Goal: Complete application form: Complete application form

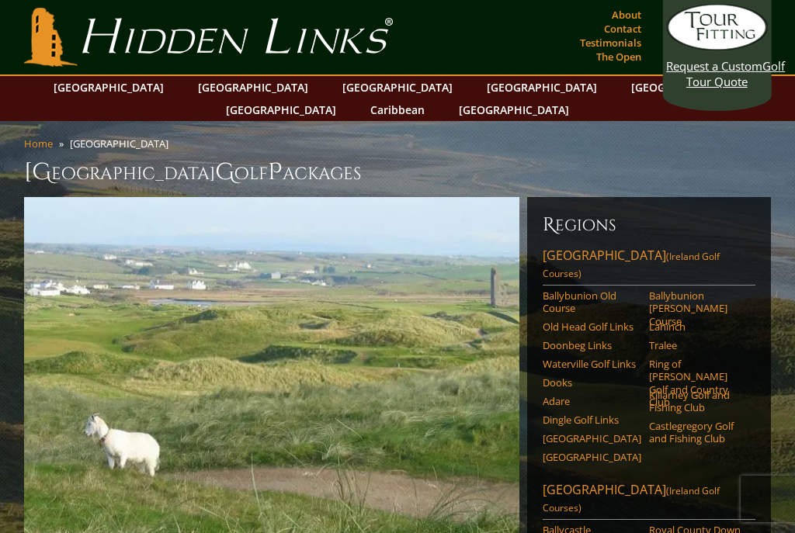
click at [157, 82] on link "[GEOGRAPHIC_DATA]" at bounding box center [109, 87] width 126 height 23
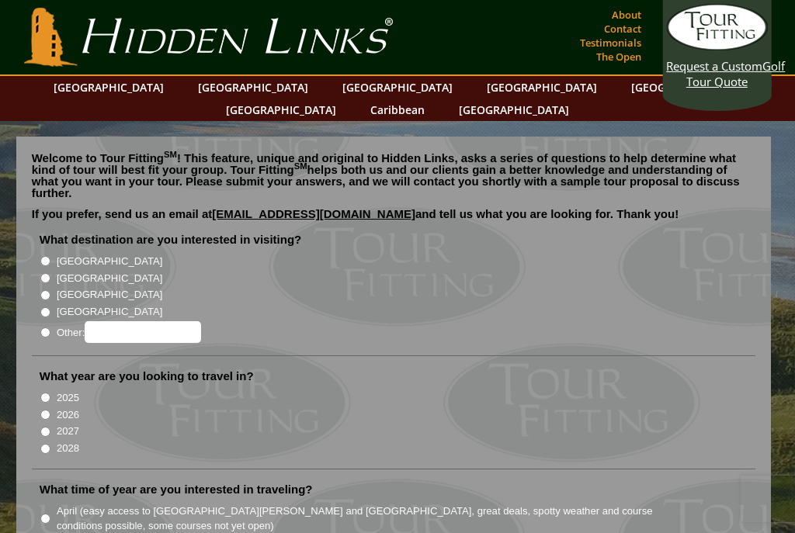
click at [50, 256] on input "[GEOGRAPHIC_DATA]" at bounding box center [45, 261] width 10 height 10
radio input "true"
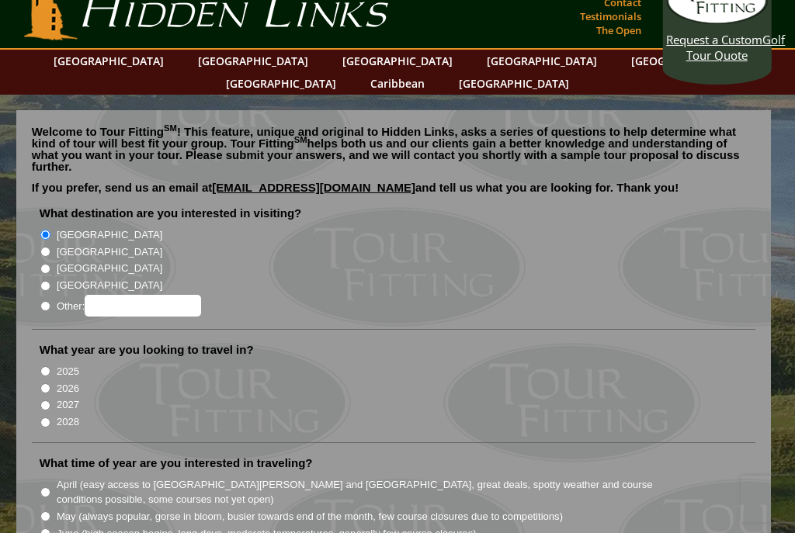
click at [47, 366] on input "2025" at bounding box center [45, 371] width 10 height 10
radio input "true"
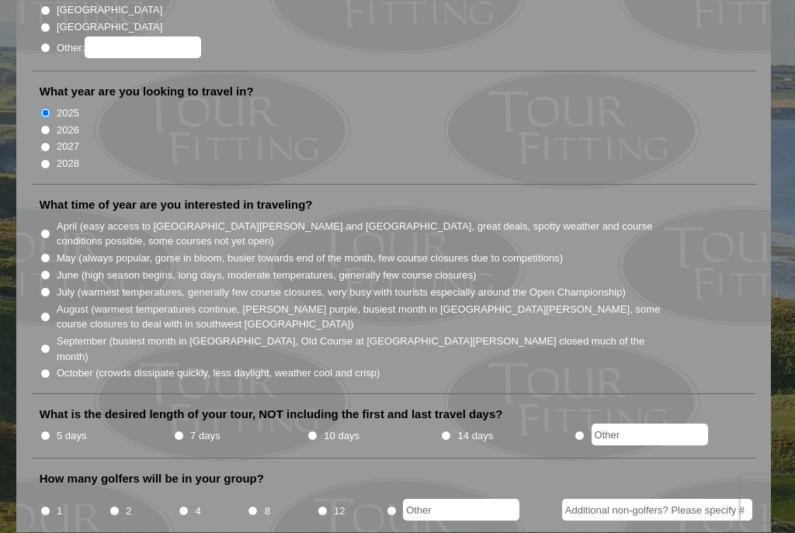
scroll to position [316, 0]
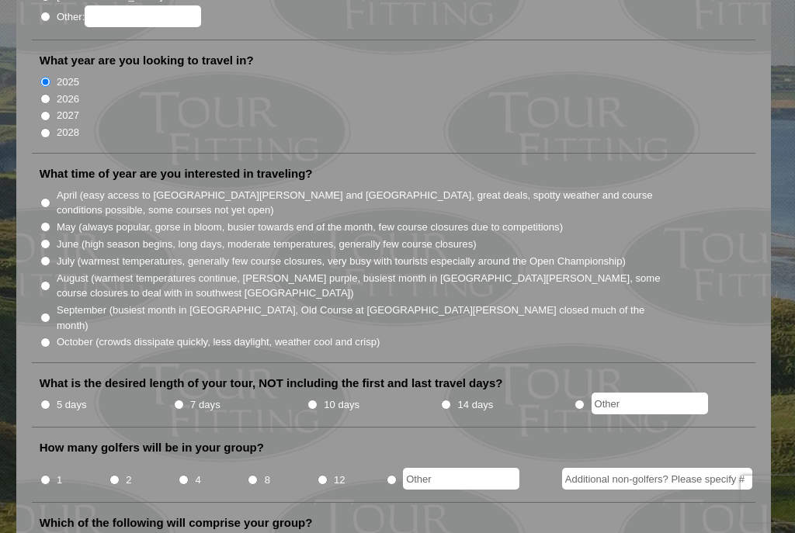
click at [50, 338] on input "October (crowds dissipate quickly, less daylight, weather cool and crisp)" at bounding box center [45, 343] width 10 height 10
radio input "true"
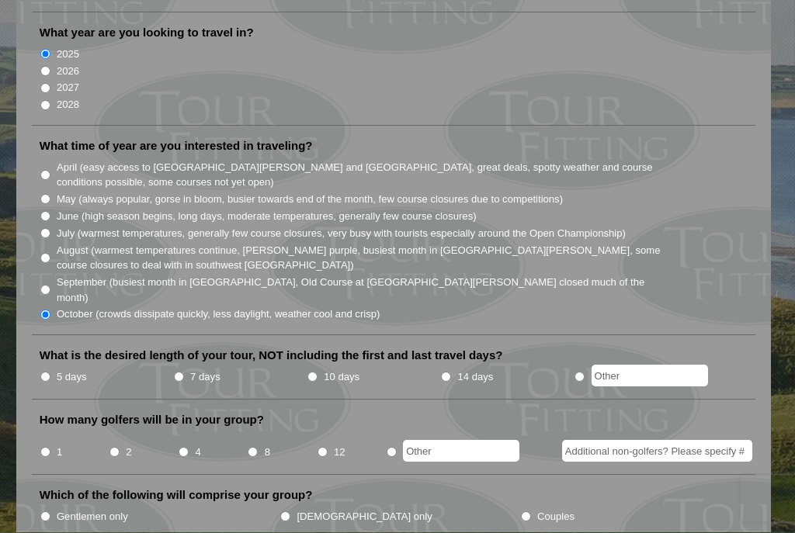
scroll to position [373, 0]
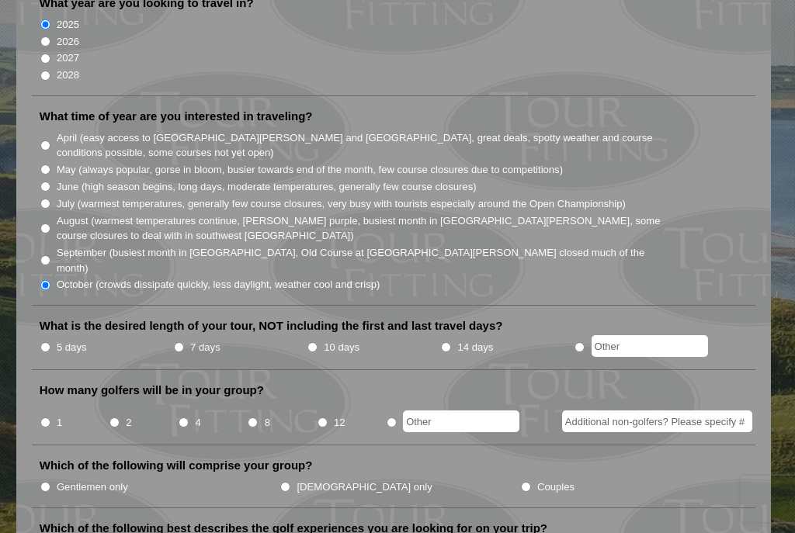
click at [50, 342] on input "5 days" at bounding box center [45, 347] width 10 height 10
radio input "true"
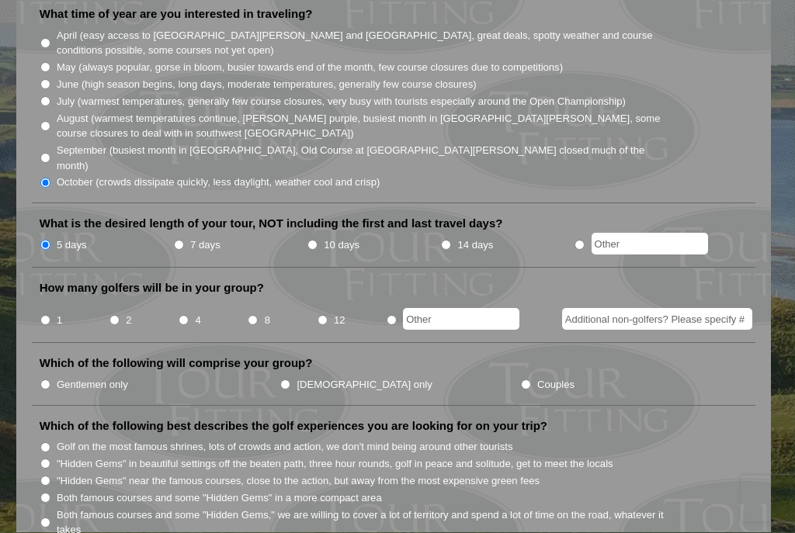
scroll to position [500, 0]
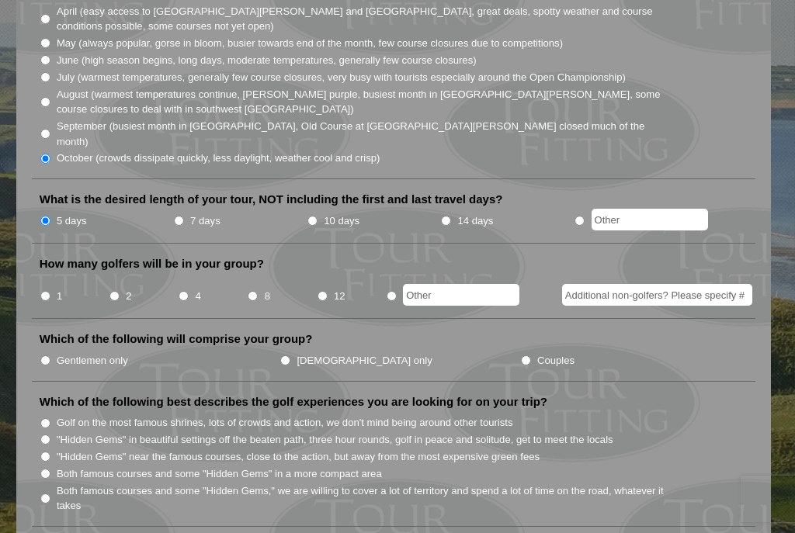
click at [106, 276] on li "1" at bounding box center [74, 291] width 69 height 30
click at [116, 260] on li "How many golfers will be in your group? 1 2 4 8 12" at bounding box center [394, 287] width 724 height 63
click at [120, 291] on input "2" at bounding box center [114, 296] width 10 height 10
radio input "true"
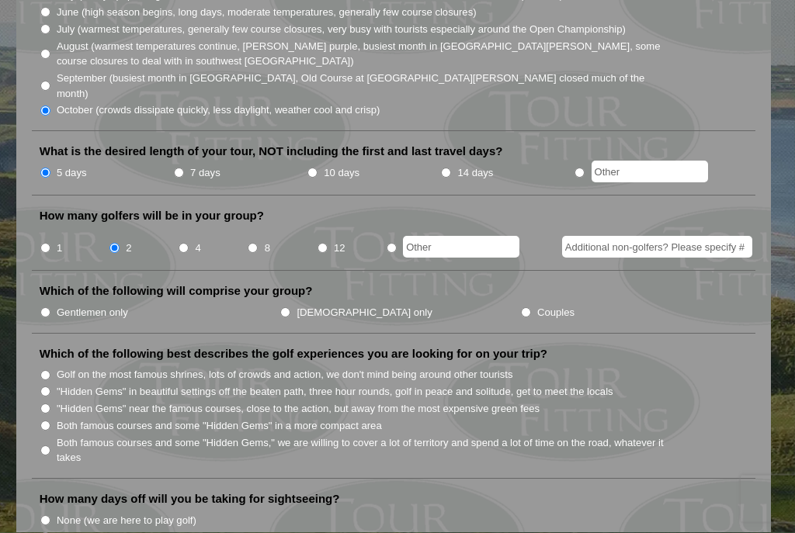
scroll to position [554, 0]
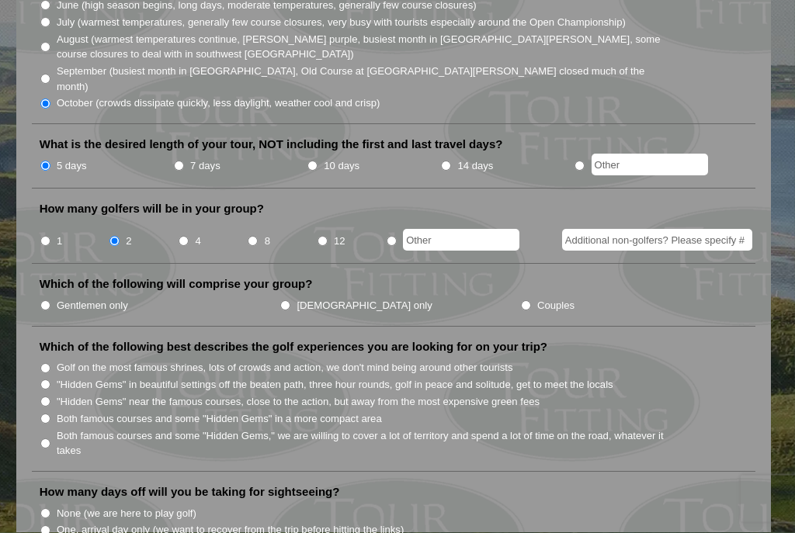
click at [49, 301] on input "Gentlemen only" at bounding box center [45, 306] width 10 height 10
radio input "true"
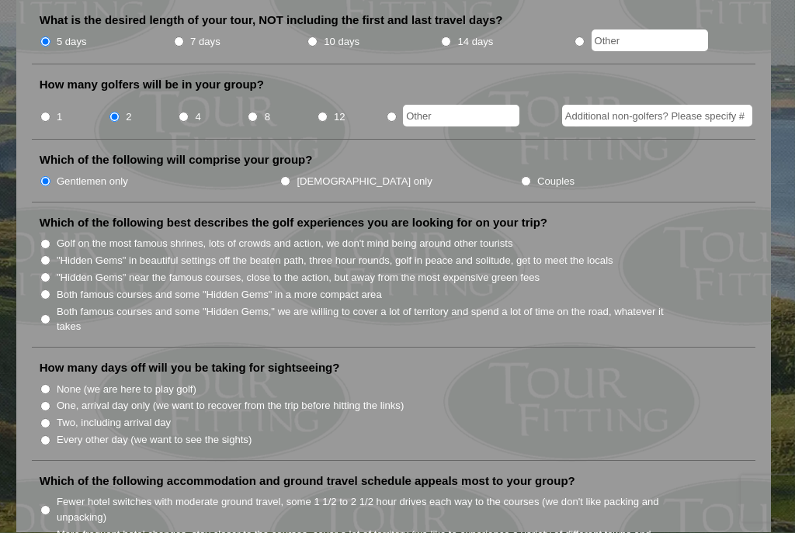
scroll to position [689, 0]
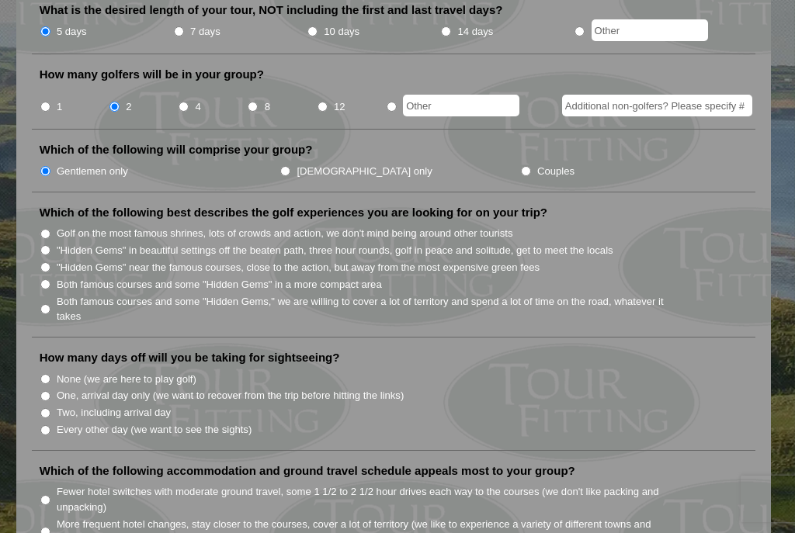
click at [59, 294] on label "Both famous courses and some "Hidden Gems," we are willing to cover a lot of te…" at bounding box center [363, 309] width 612 height 30
click at [50, 304] on input "Both famous courses and some "Hidden Gems," we are willing to cover a lot of te…" at bounding box center [45, 309] width 10 height 10
radio input "true"
click at [50, 304] on input "Both famous courses and some "Hidden Gems," we are willing to cover a lot of te…" at bounding box center [45, 309] width 10 height 10
click at [43, 279] on input "Both famous courses and some "Hidden Gems" in a more compact area" at bounding box center [45, 284] width 10 height 10
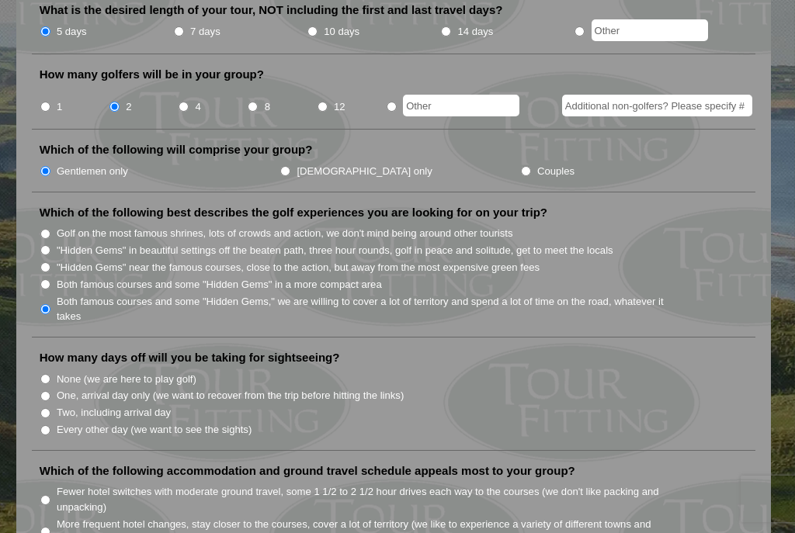
radio input "true"
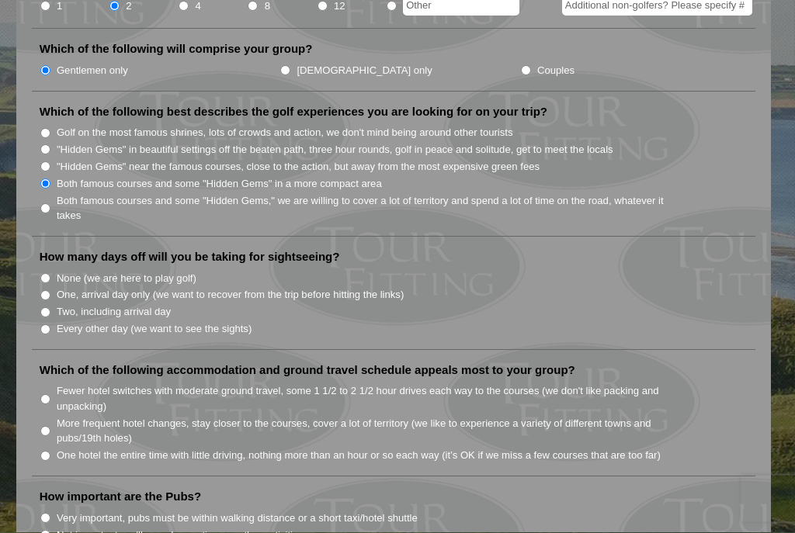
scroll to position [815, 0]
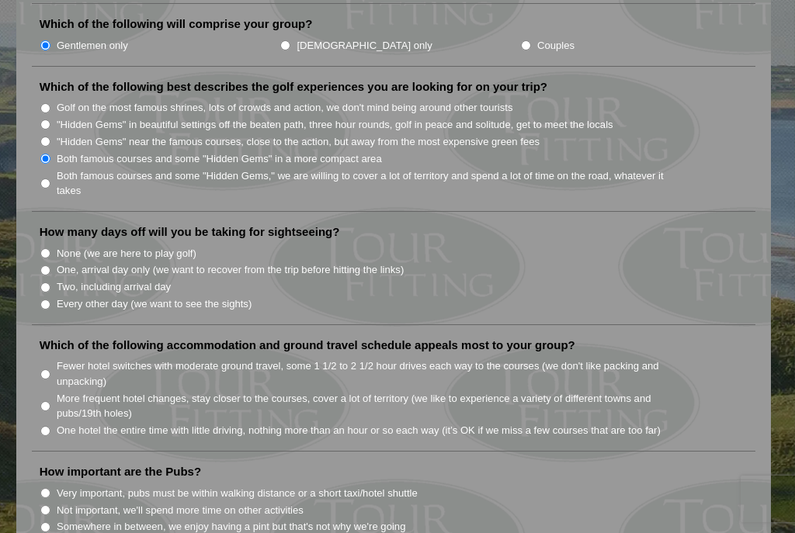
click at [60, 246] on label "None (we are here to play golf)" at bounding box center [127, 254] width 140 height 16
click at [50, 248] on input "None (we are here to play golf)" at bounding box center [45, 253] width 10 height 10
radio input "true"
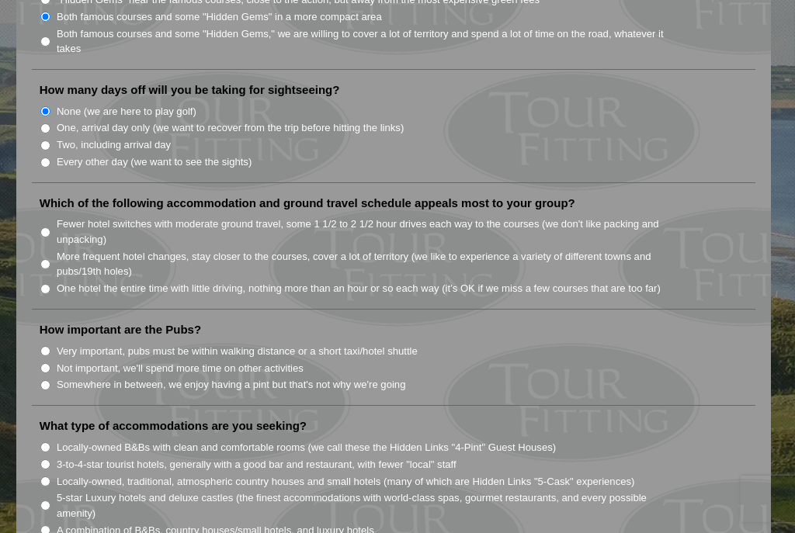
scroll to position [962, 0]
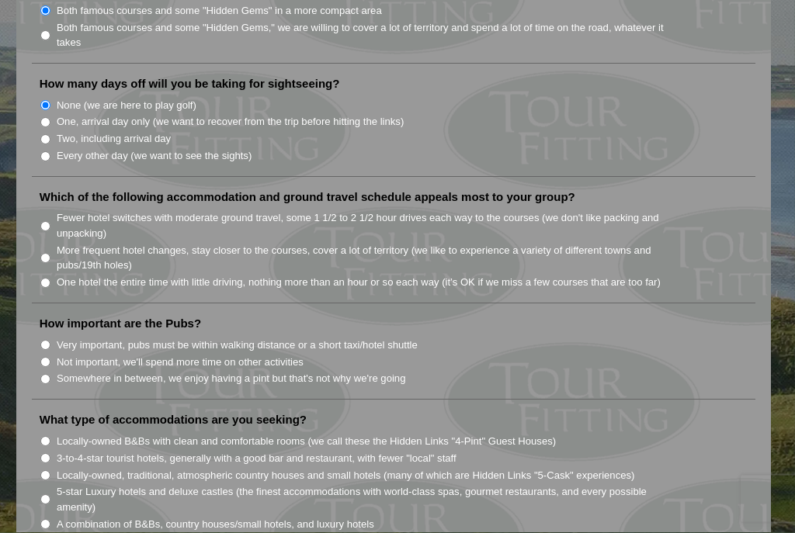
click at [50, 279] on input "One hotel the entire time with little driving, nothing more than an hour or so …" at bounding box center [45, 284] width 10 height 10
radio input "true"
click at [49, 341] on input "Very important, pubs must be within walking distance or a short taxi/hotel shut…" at bounding box center [45, 346] width 10 height 10
radio input "true"
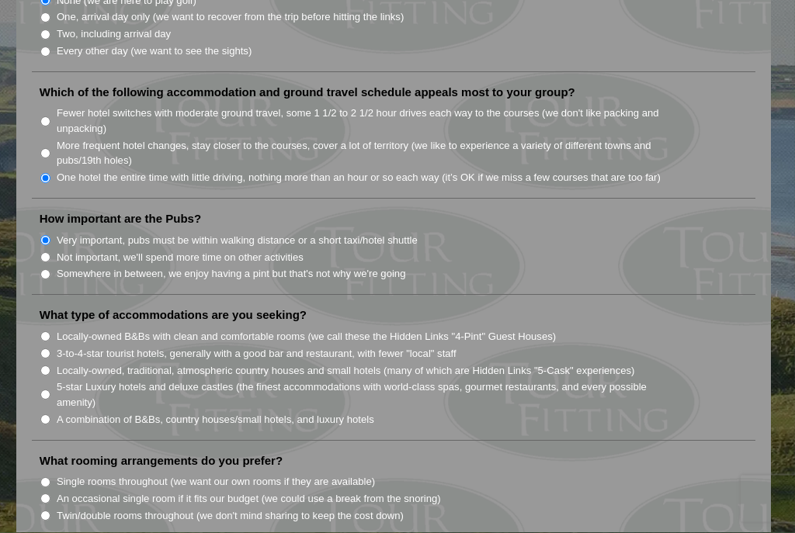
scroll to position [1069, 0]
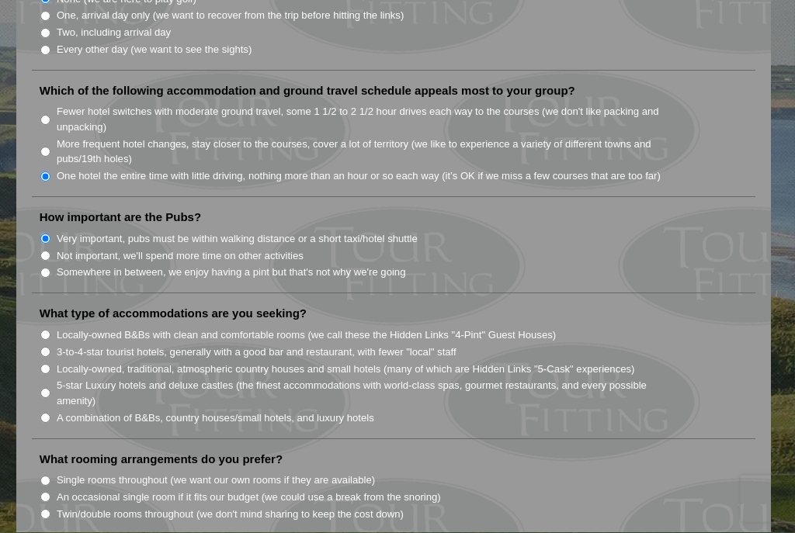
click at [50, 414] on input "A combination of B&Bs, country houses/small hotels, and luxury hotels" at bounding box center [45, 419] width 10 height 10
radio input "true"
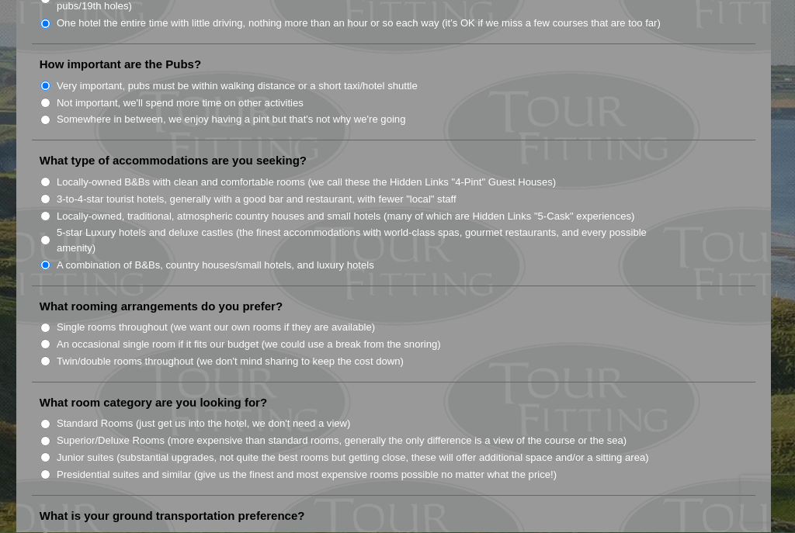
scroll to position [1225, 0]
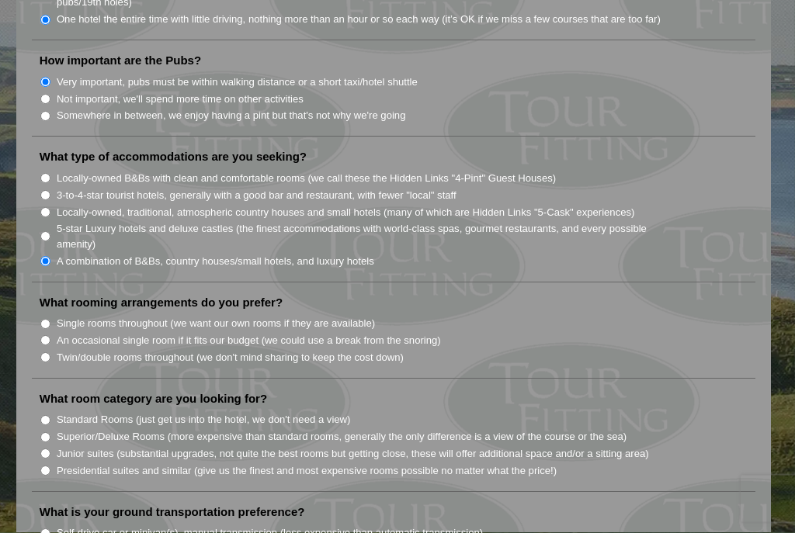
click at [50, 353] on input "Twin/double rooms throughout (we don't mind sharing to keep the cost down)" at bounding box center [45, 358] width 10 height 10
radio input "true"
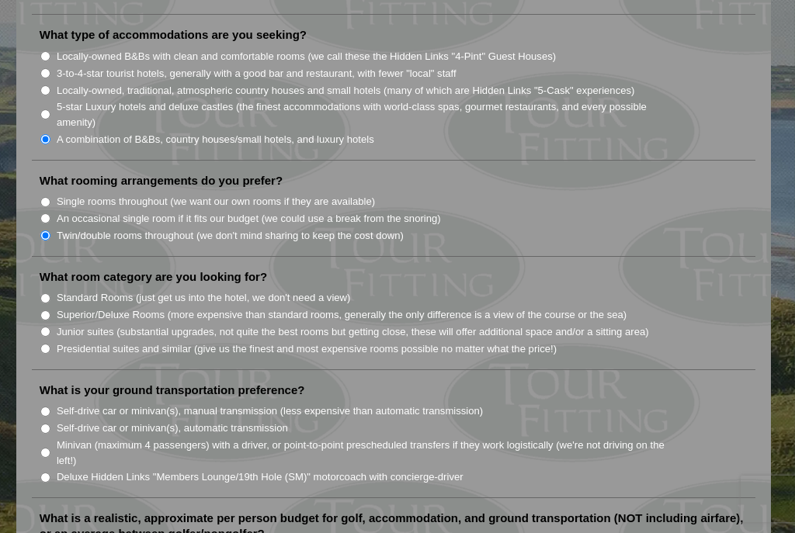
scroll to position [1360, 0]
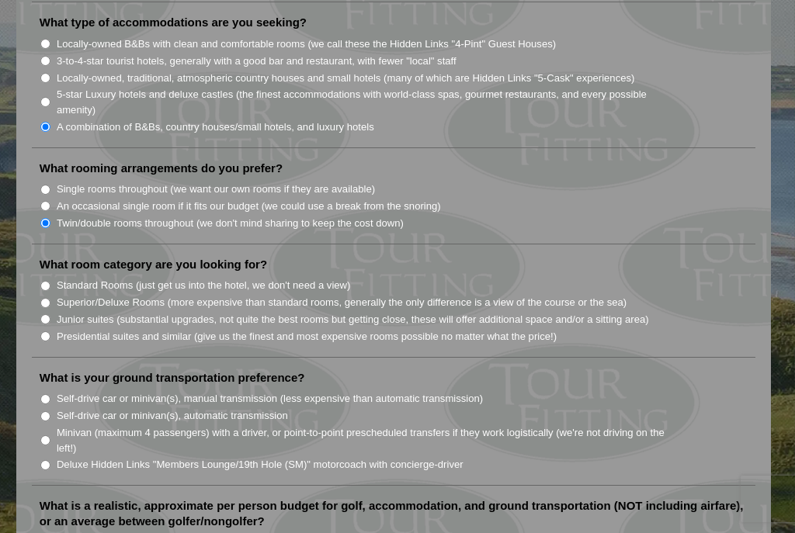
click at [60, 278] on label "Standard Rooms (just get us into the hotel, we don't need a view)" at bounding box center [204, 286] width 294 height 16
click at [50, 281] on input "Standard Rooms (just get us into the hotel, we don't need a view)" at bounding box center [45, 286] width 10 height 10
radio input "true"
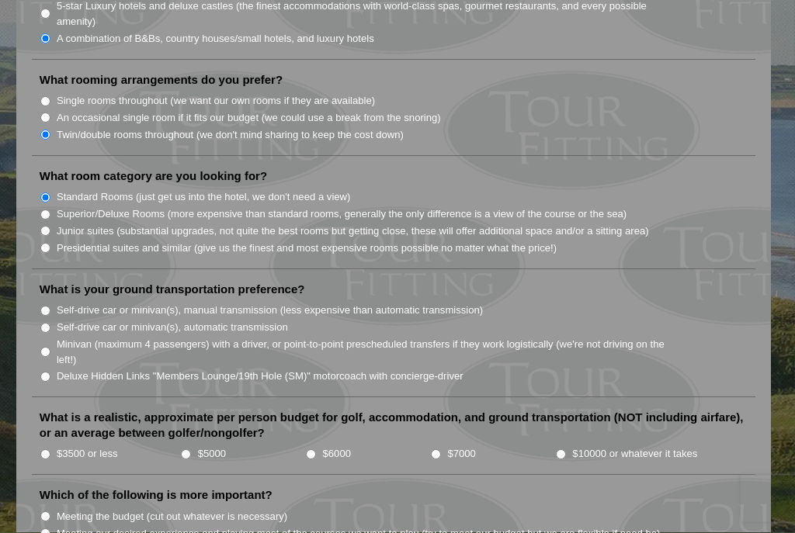
scroll to position [1451, 0]
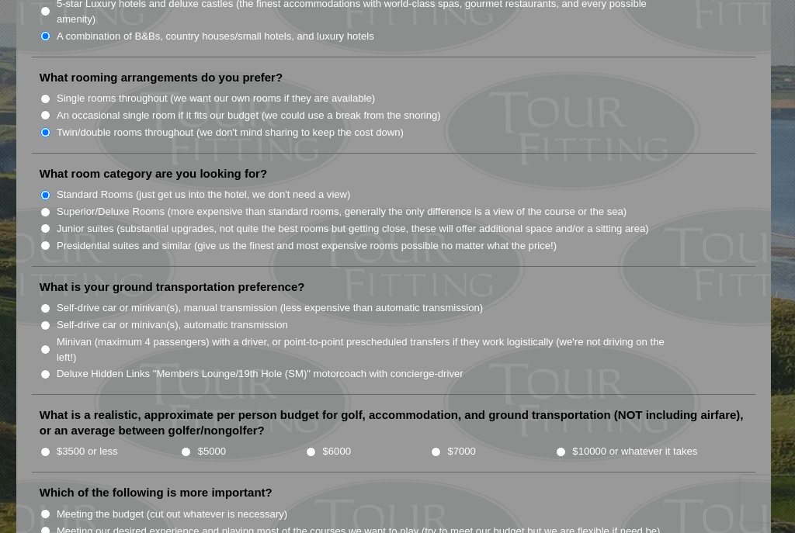
click at [50, 303] on input "Self-drive car or minivan(s), manual transmission (less expensive than automati…" at bounding box center [45, 308] width 10 height 10
radio input "true"
click at [52, 442] on li "$3500 or less" at bounding box center [110, 450] width 141 height 17
click at [43, 447] on input "$3500 or less" at bounding box center [45, 452] width 10 height 10
radio input "true"
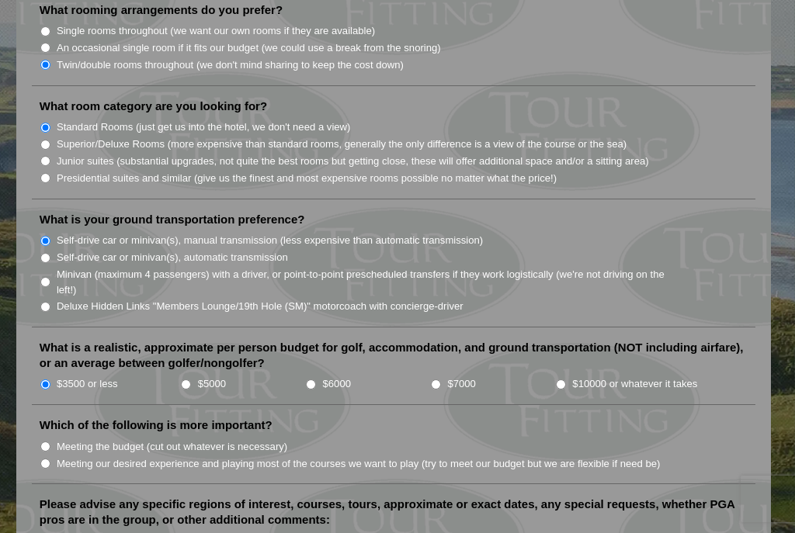
scroll to position [1536, 0]
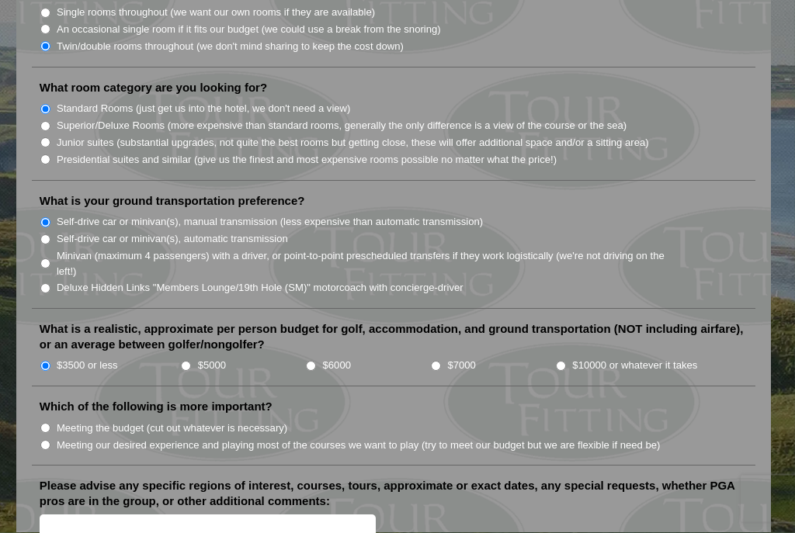
click at [49, 424] on input "Meeting the budget (cut out whatever is necessary)" at bounding box center [45, 429] width 10 height 10
radio input "true"
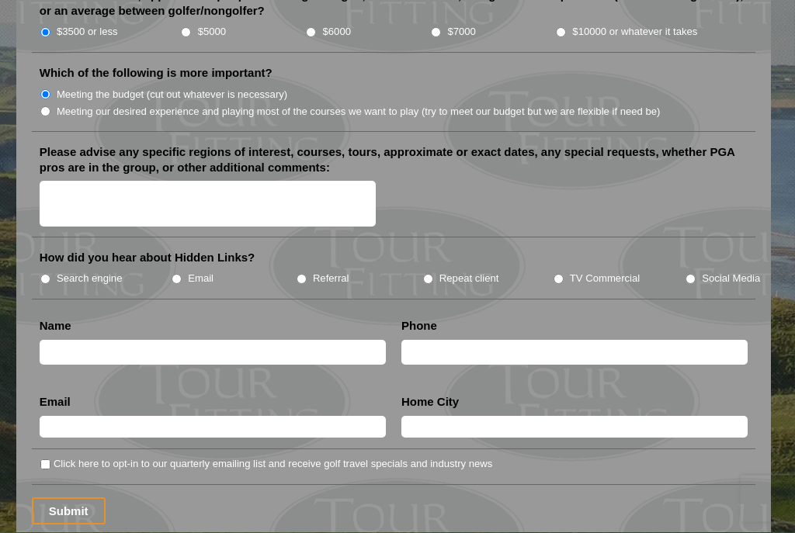
scroll to position [1872, 0]
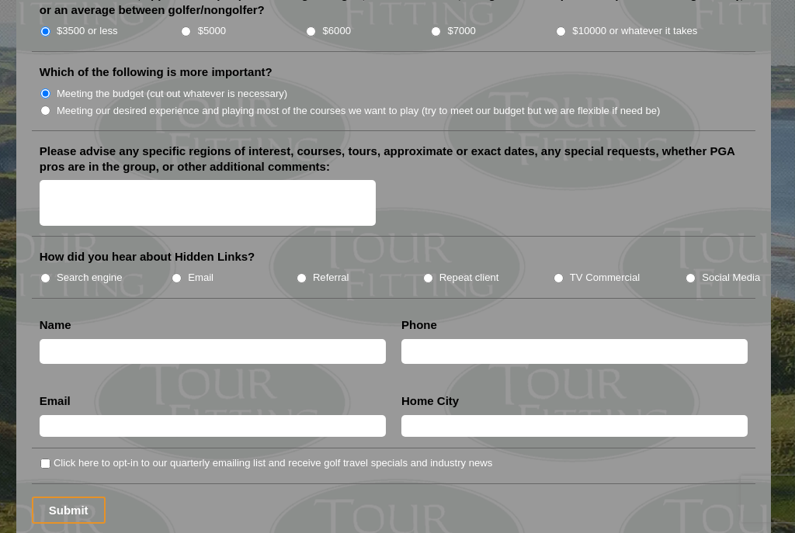
click at [81, 180] on textarea "Please advise any specific regions of interest, courses, tours, approximate or …" at bounding box center [208, 203] width 336 height 46
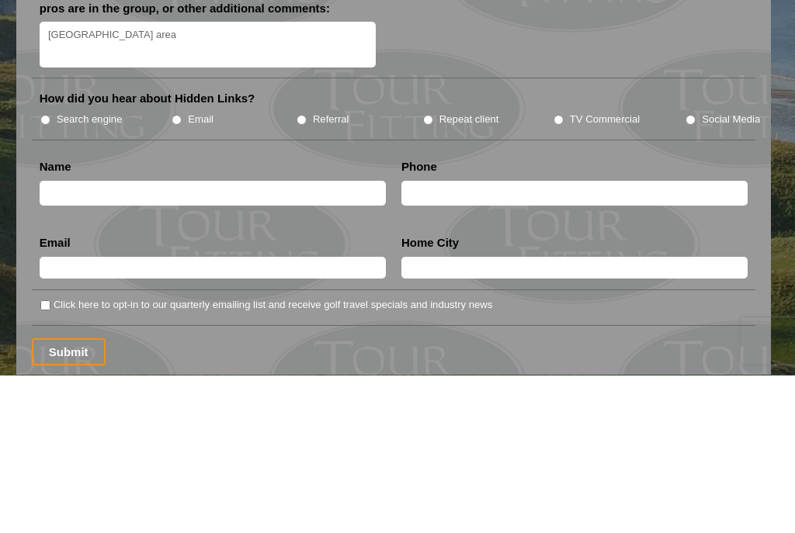
type textarea "Kinsale area"
click at [49, 273] on input "Search engine" at bounding box center [45, 278] width 10 height 10
radio input "true"
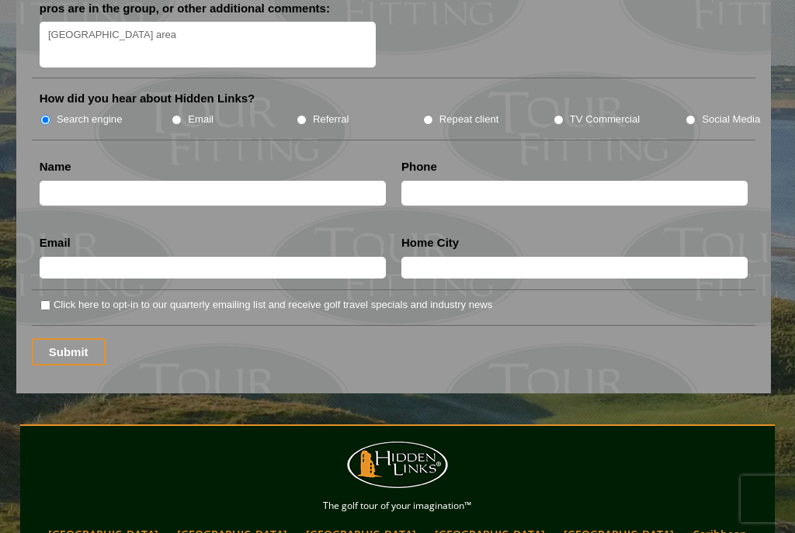
click at [74, 181] on input "text" at bounding box center [213, 194] width 346 height 26
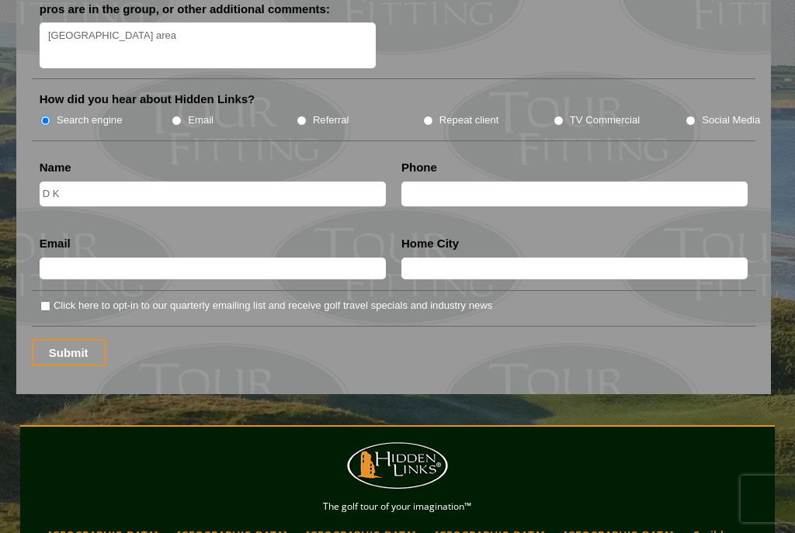
click at [189, 182] on input "D K" at bounding box center [213, 195] width 346 height 26
type input "D K Barry"
click at [462, 182] on input "text" at bounding box center [574, 195] width 346 height 26
type input "8602133615"
click at [257, 258] on input "text" at bounding box center [213, 269] width 346 height 22
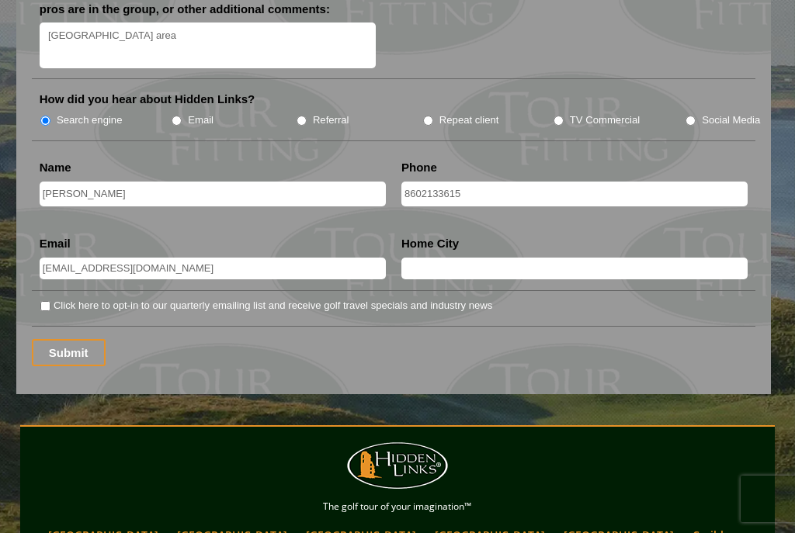
type input "Dkbarry1@yahoo.com"
click at [500, 258] on input "text" at bounding box center [574, 269] width 346 height 22
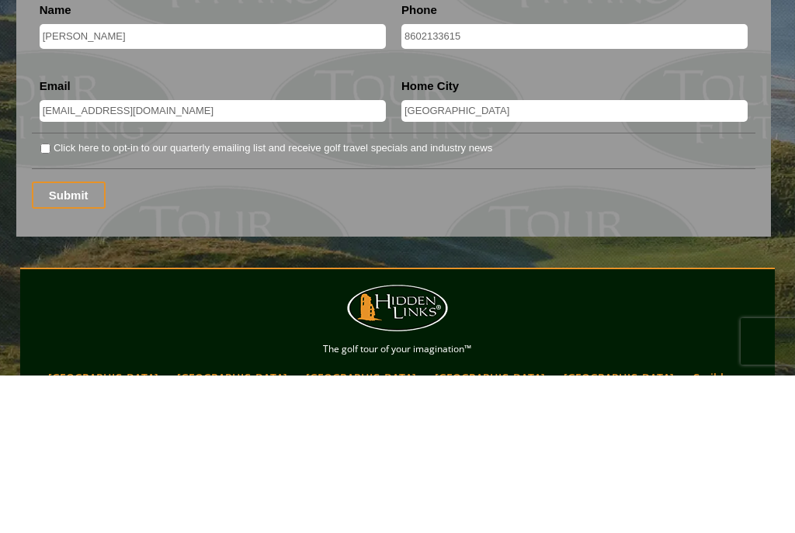
type input "Watertown"
click at [69, 339] on input "Submit" at bounding box center [69, 352] width 74 height 27
